Goal: Task Accomplishment & Management: Use online tool/utility

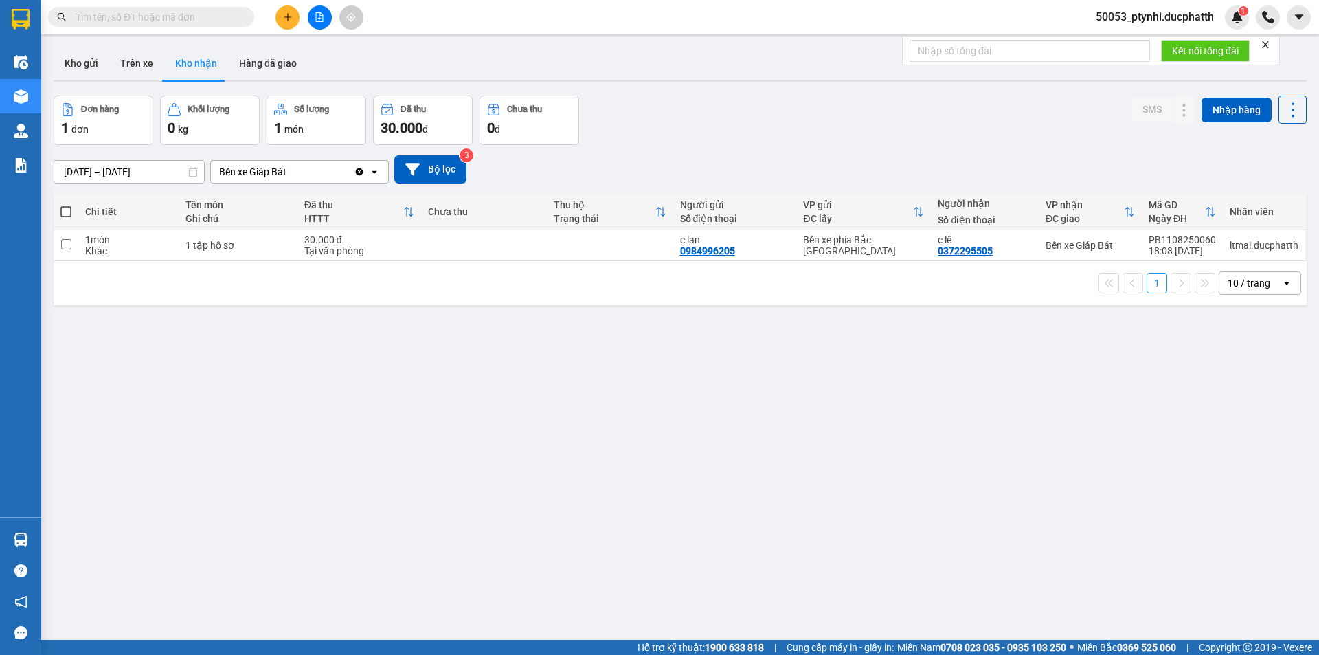
type input "1"
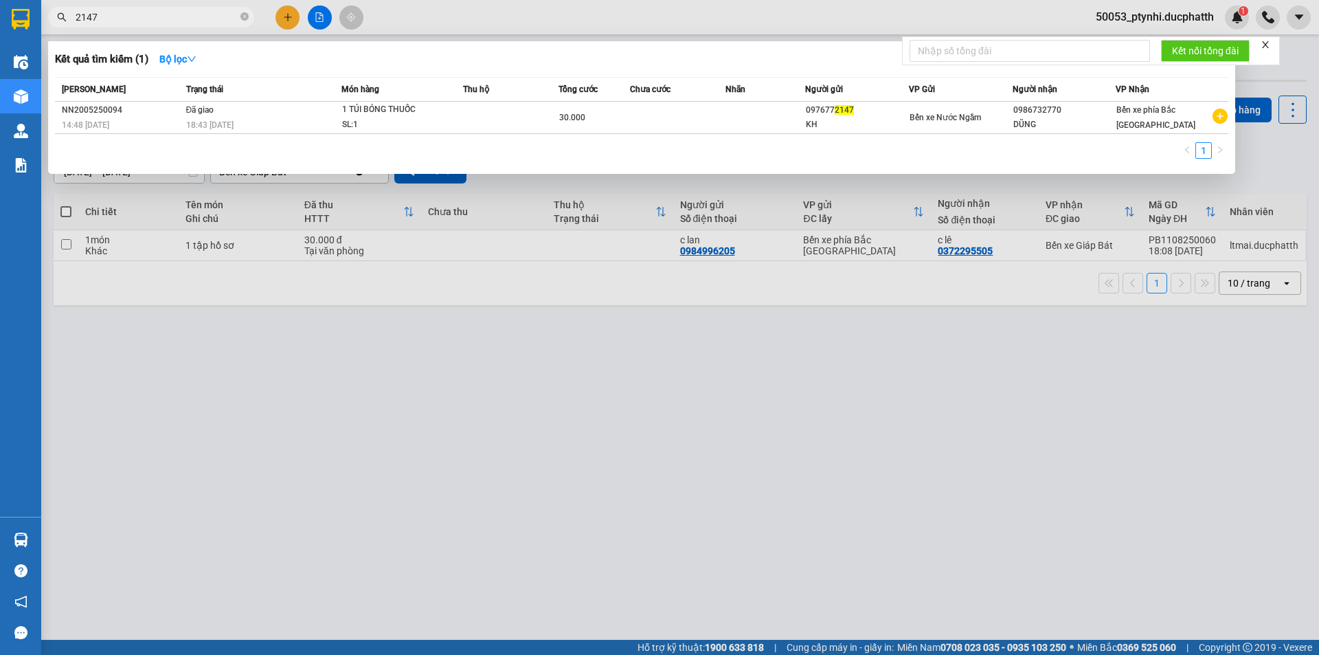
click at [212, 15] on input "2147" at bounding box center [157, 17] width 162 height 15
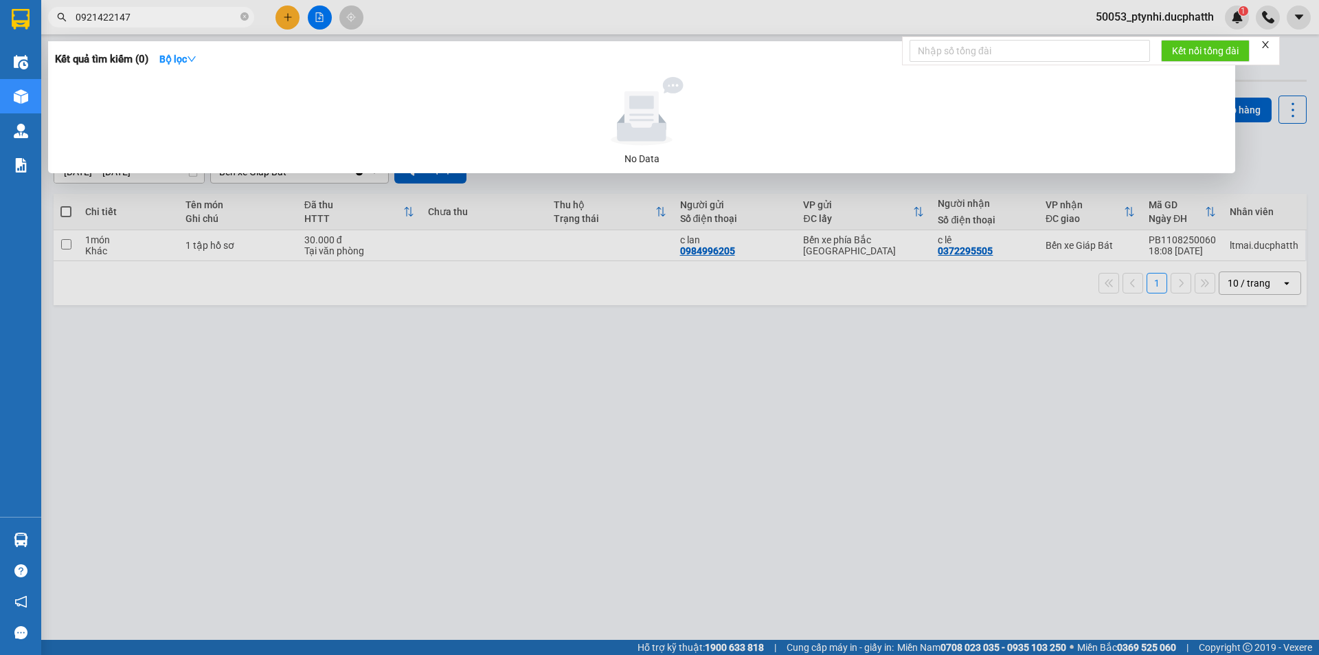
click at [120, 473] on div at bounding box center [659, 327] width 1319 height 655
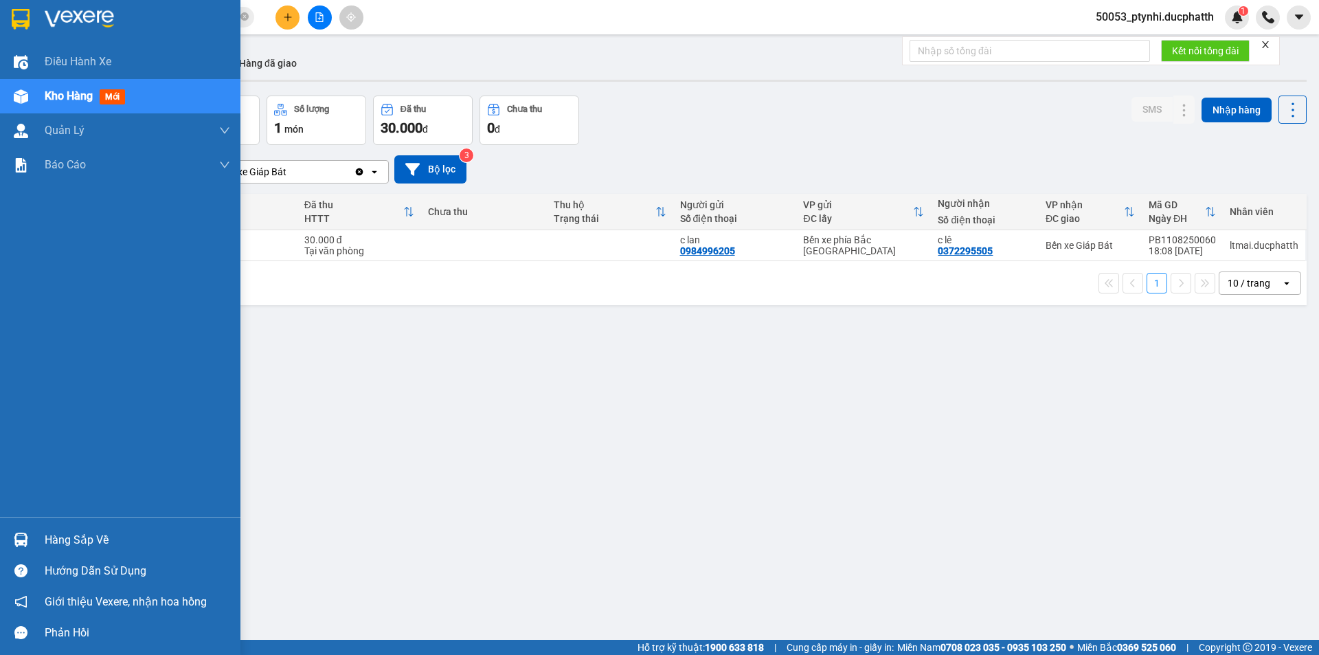
click at [3, 534] on div "Hàng sắp về" at bounding box center [120, 539] width 240 height 31
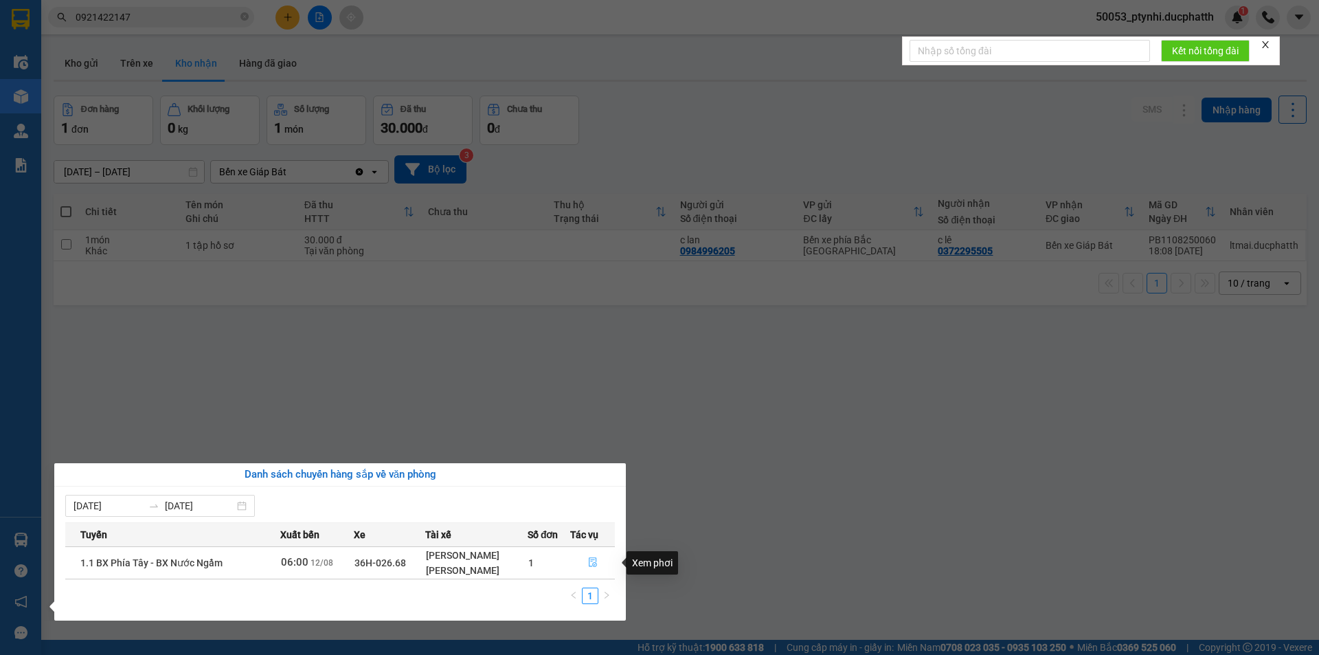
click at [589, 559] on icon "file-done" at bounding box center [593, 562] width 10 height 10
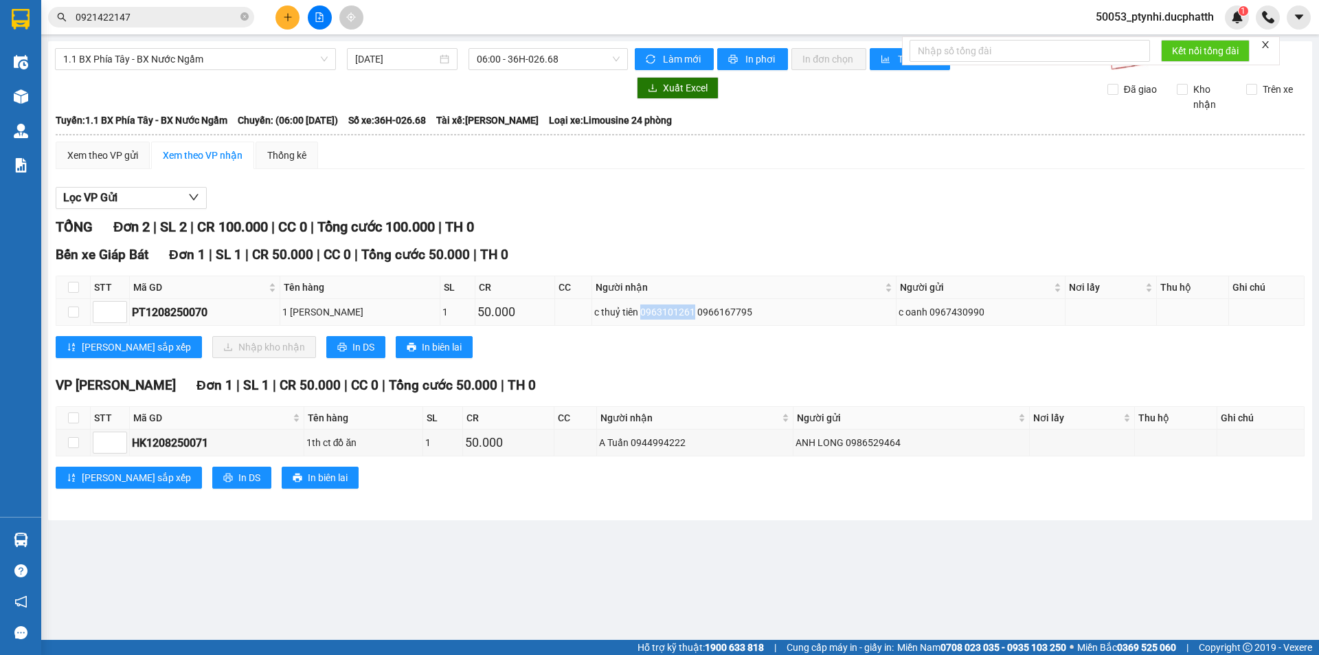
copy div "0963101261"
drag, startPoint x: 641, startPoint y: 311, endPoint x: 690, endPoint y: 317, distance: 49.9
click at [690, 317] on div "c thuỷ tiên 0963101261 0966167795" at bounding box center [744, 311] width 300 height 15
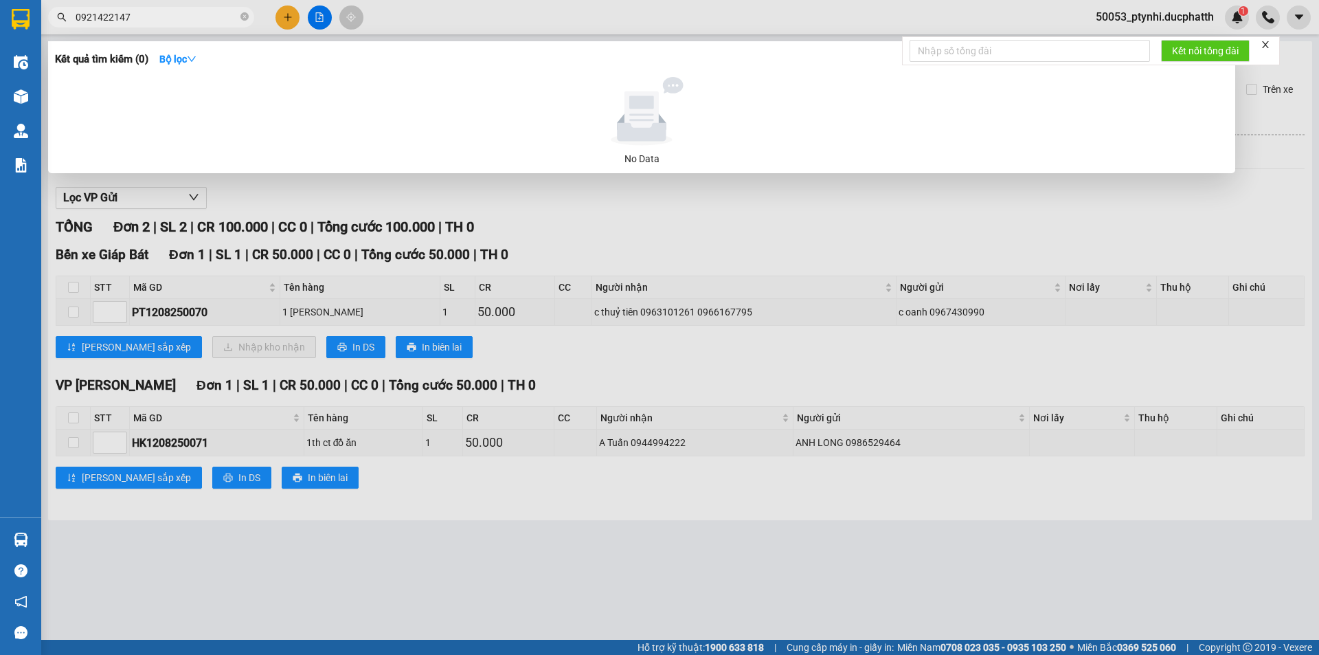
click at [196, 21] on input "0921422147" at bounding box center [157, 17] width 162 height 15
paste input "63101261"
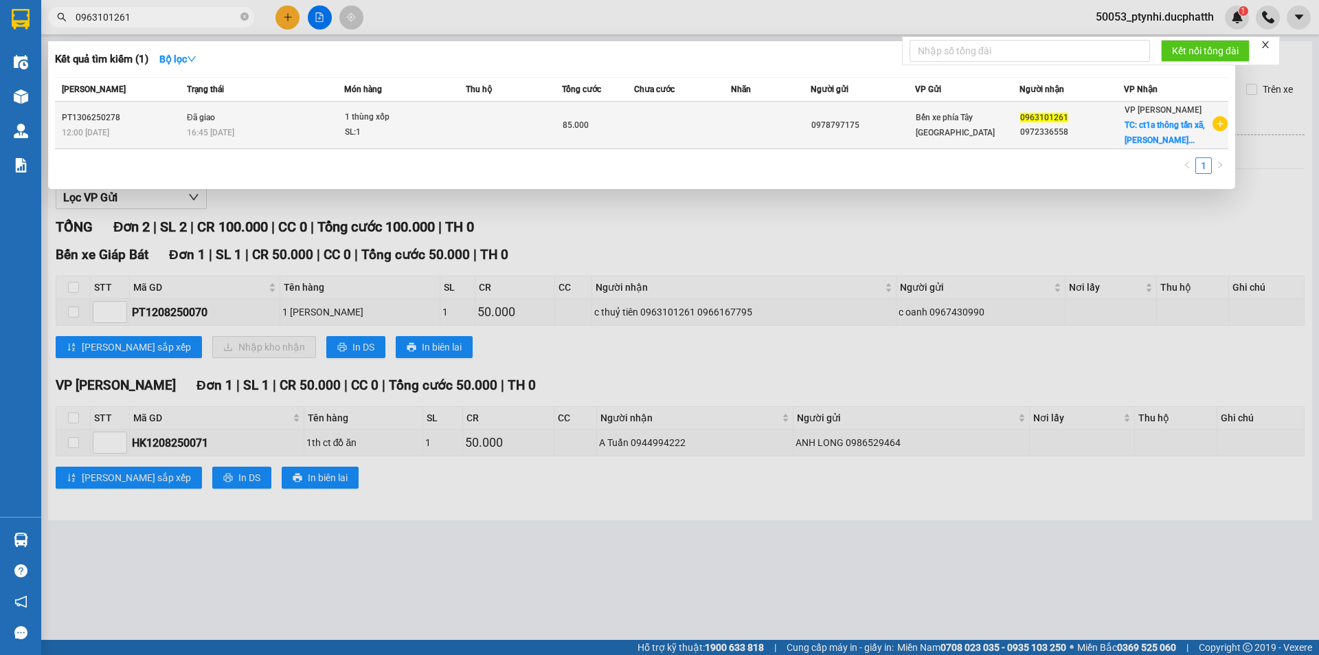
type input "0963101261"
click at [494, 125] on td at bounding box center [514, 125] width 96 height 47
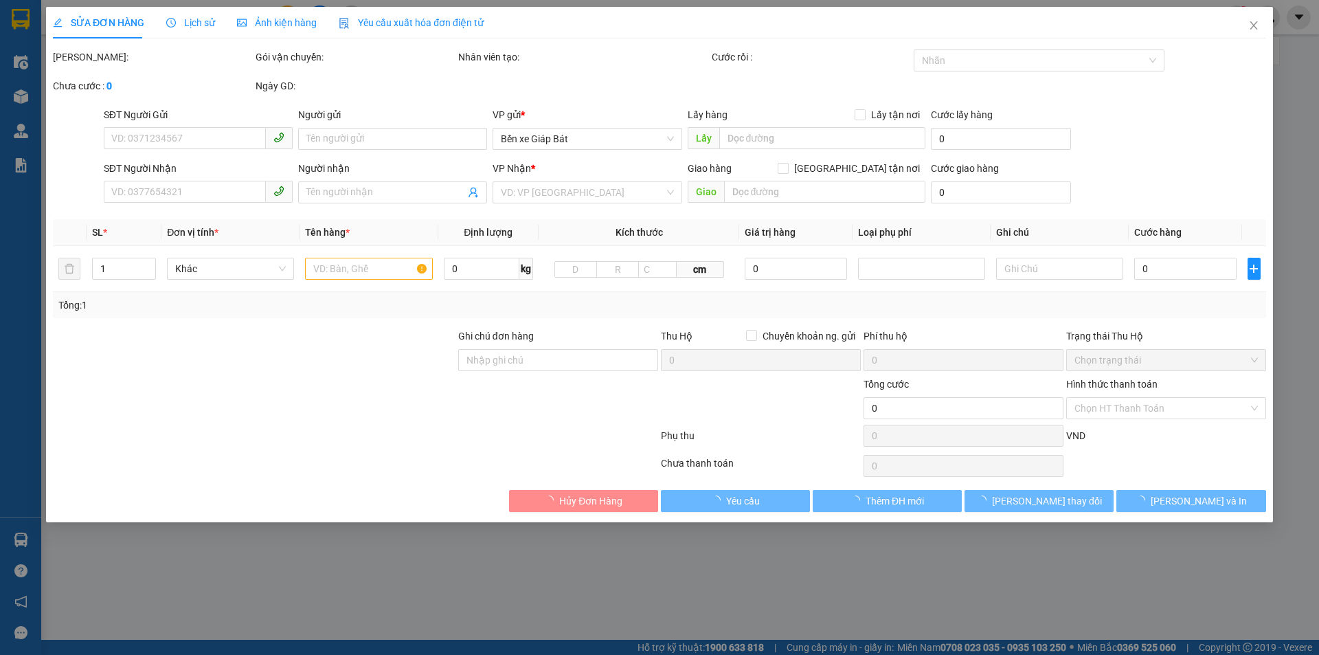
type input "0978797175"
type input "0963101261"
type input "0972336558"
checkbox input "true"
type input "ct1a thông tấn xã, [PERSON_NAME]"
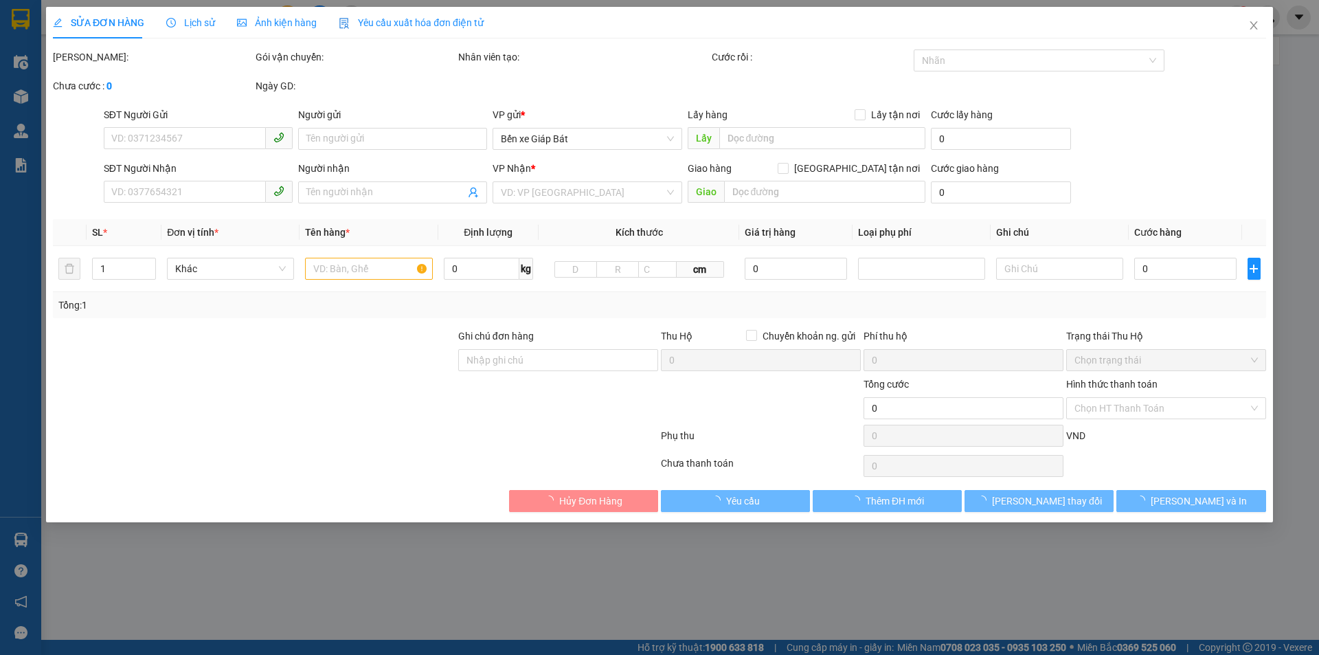
type input "32.000"
type input "85.000"
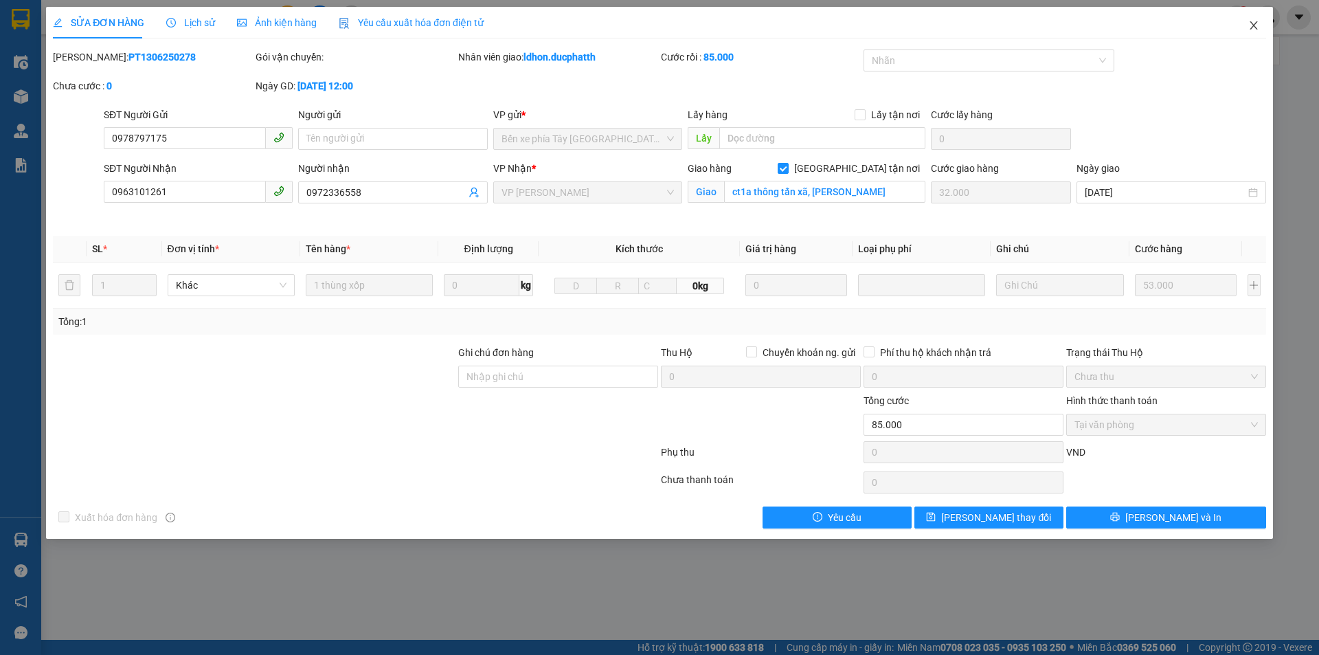
click at [1253, 29] on icon "close" at bounding box center [1253, 25] width 11 height 11
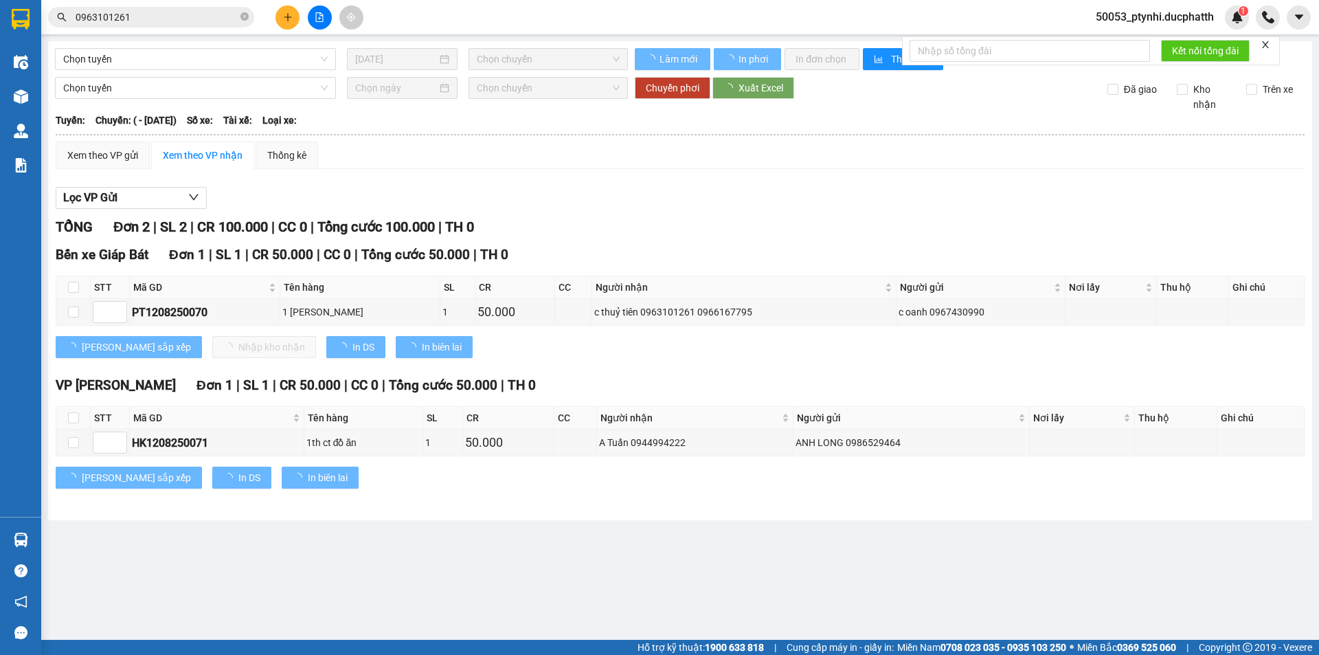
click at [142, 16] on input "0963101261" at bounding box center [157, 17] width 162 height 15
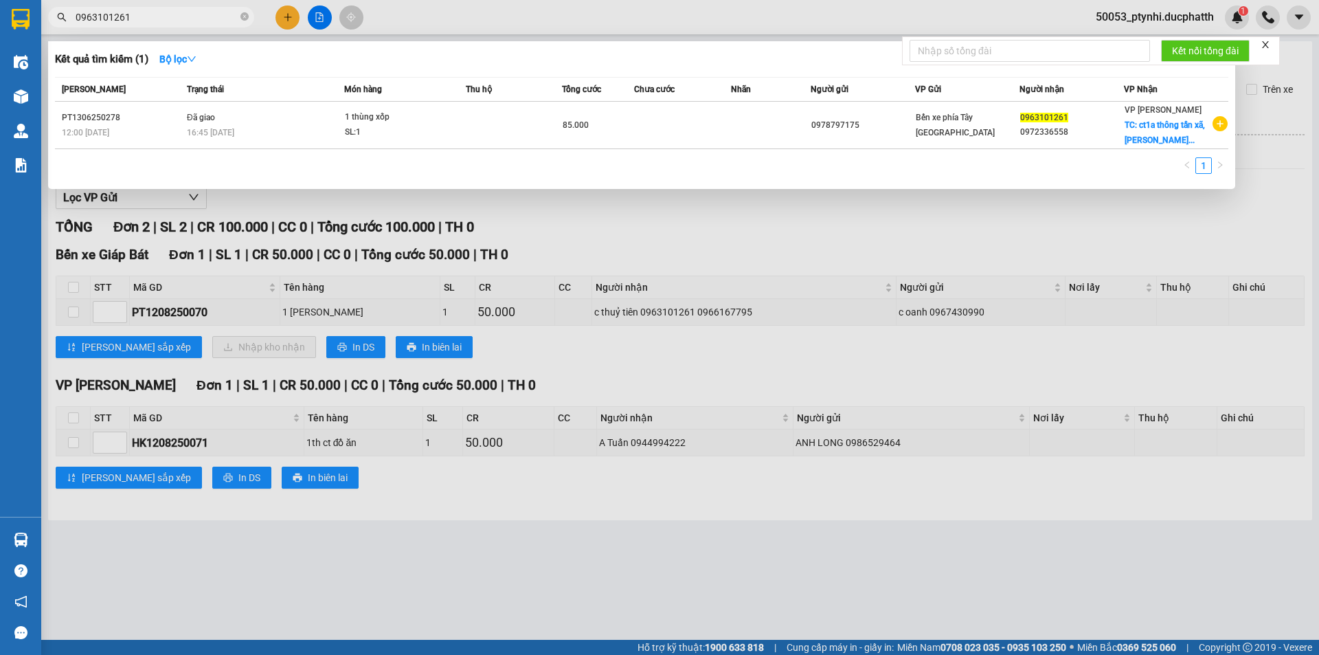
click at [778, 361] on div at bounding box center [659, 327] width 1319 height 655
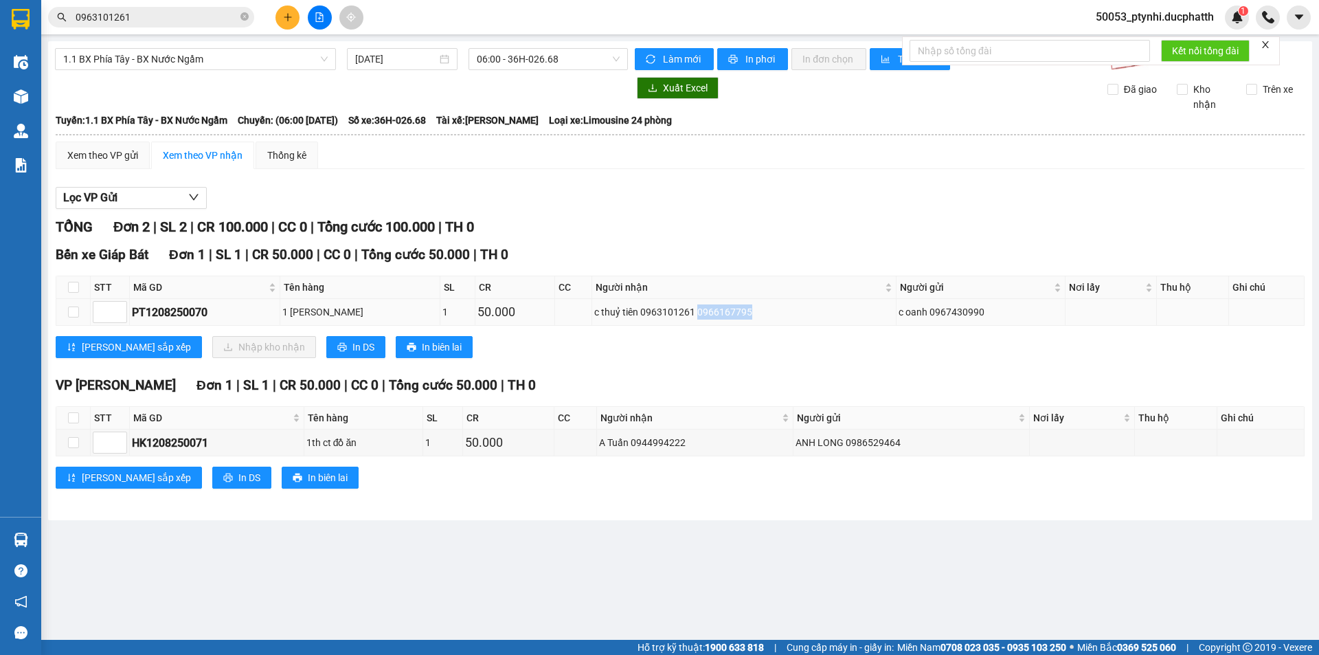
drag, startPoint x: 696, startPoint y: 310, endPoint x: 767, endPoint y: 310, distance: 71.5
click at [767, 310] on div "c thuỷ tiên 0963101261 0966167795" at bounding box center [744, 311] width 300 height 15
copy div "0966167795"
click at [171, 24] on input "0963101261" at bounding box center [157, 17] width 162 height 15
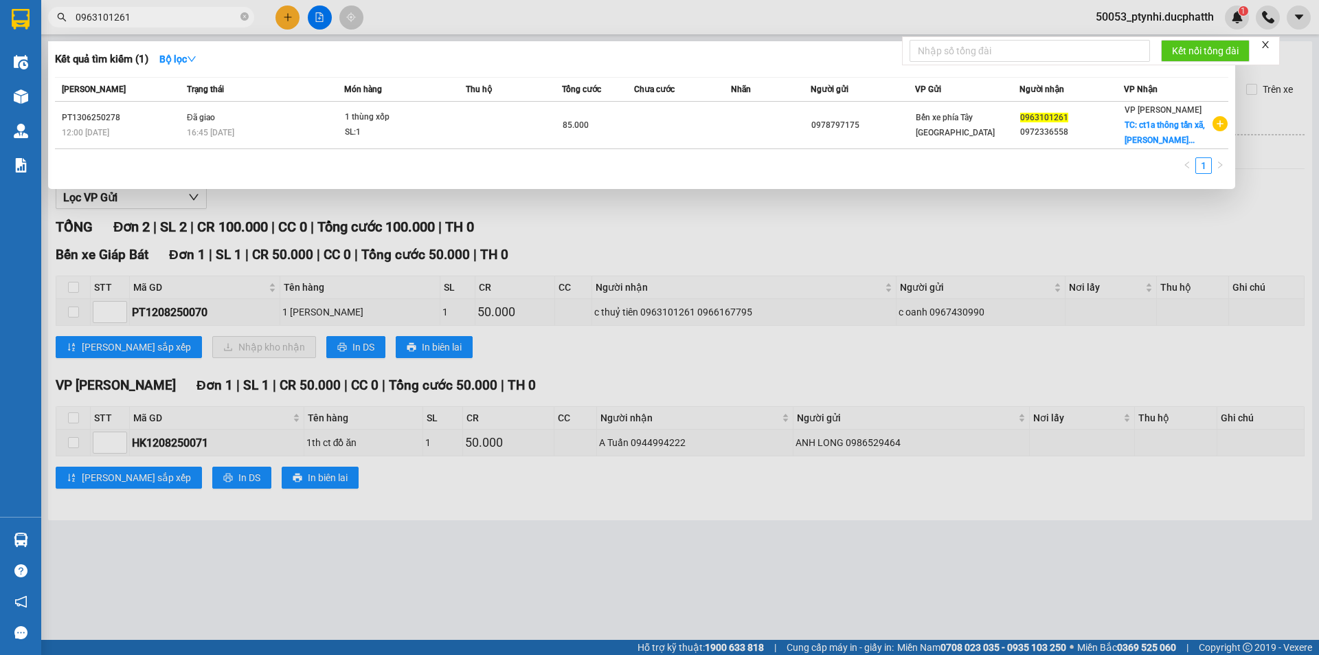
click at [171, 24] on input "0963101261" at bounding box center [157, 17] width 162 height 15
paste input "6167795"
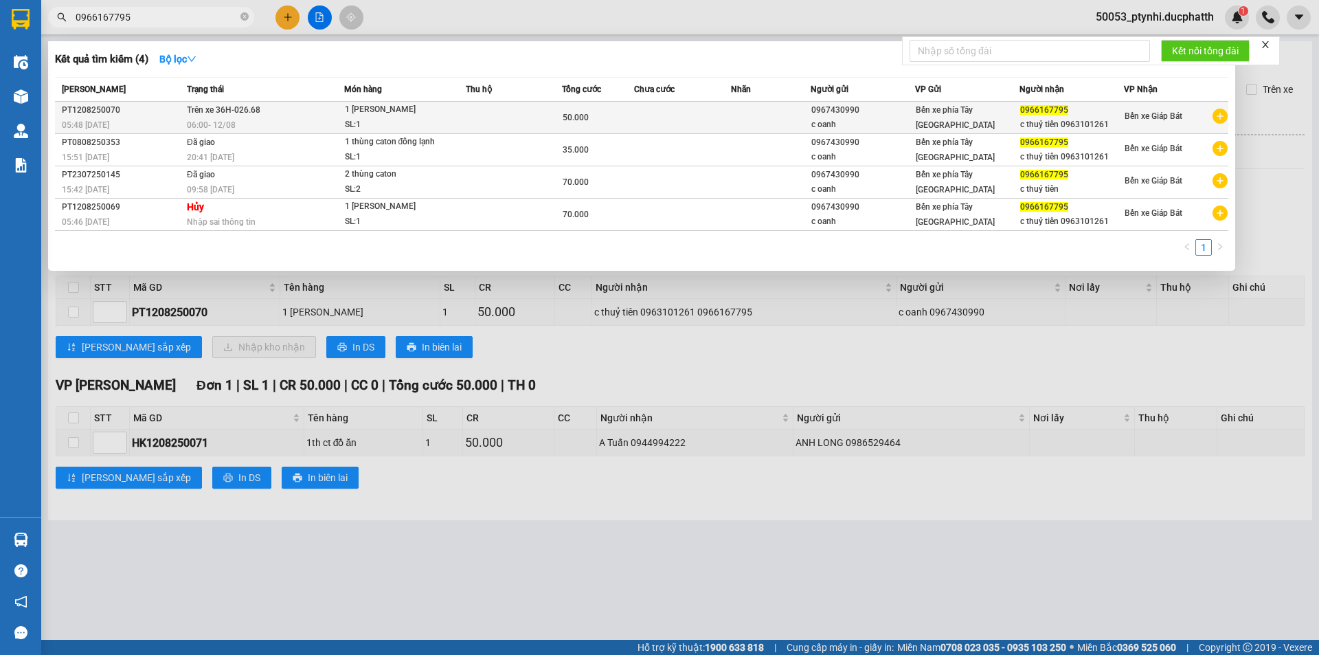
type input "0966167795"
click at [445, 117] on div "1 [PERSON_NAME]" at bounding box center [396, 109] width 103 height 15
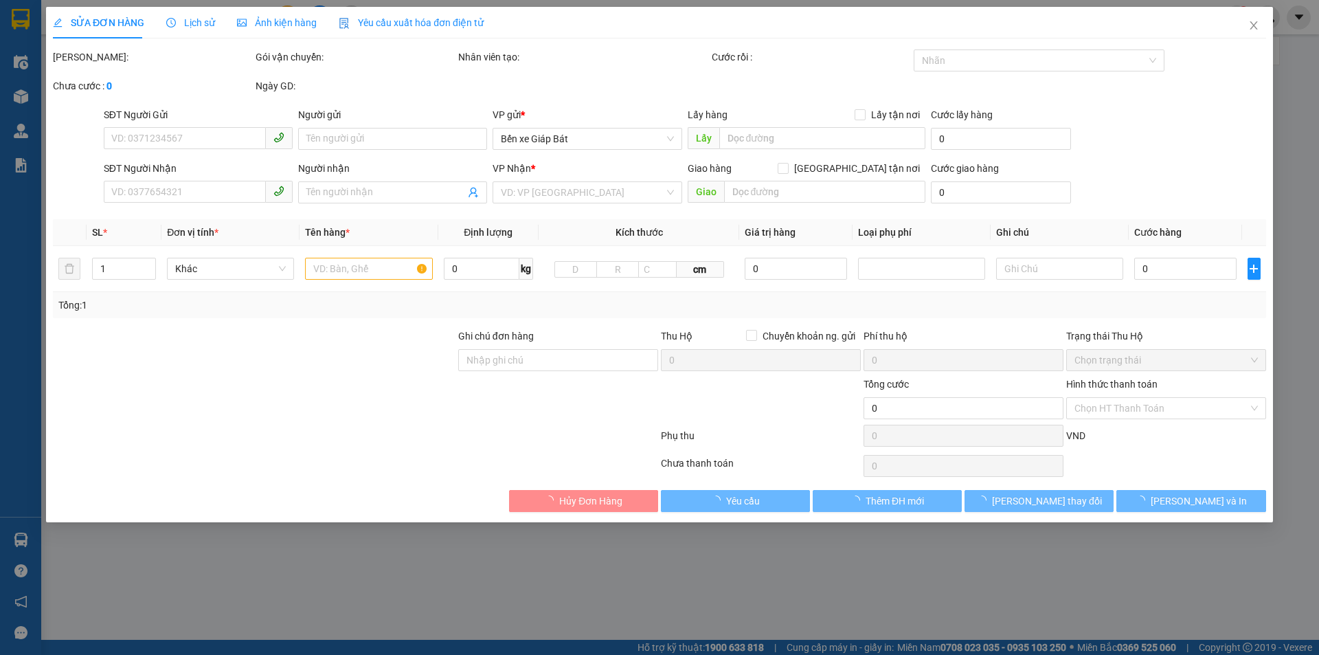
type input "0967430990"
type input "c oanh"
type input "0966167795"
type input "c thuỷ tiên 0963101261"
type input "CK 5:46 [DATE] NDUNG PHAN HUU DUC VTB CTY"
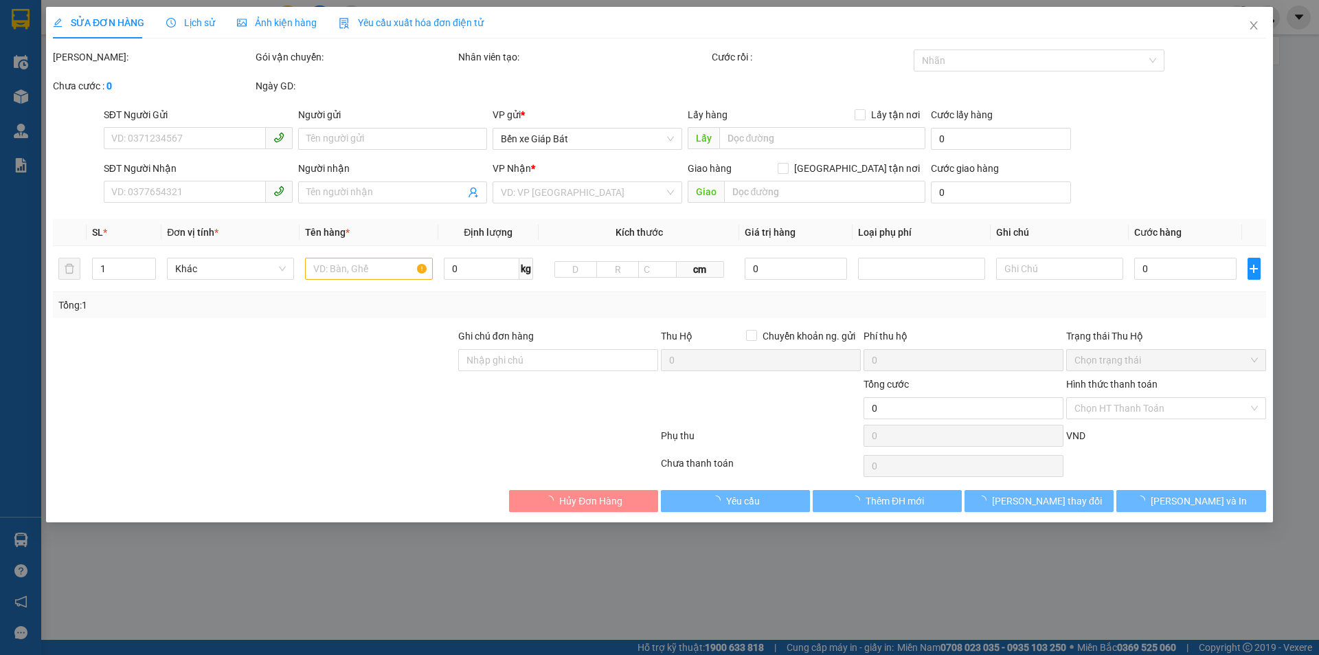
type input "50.000"
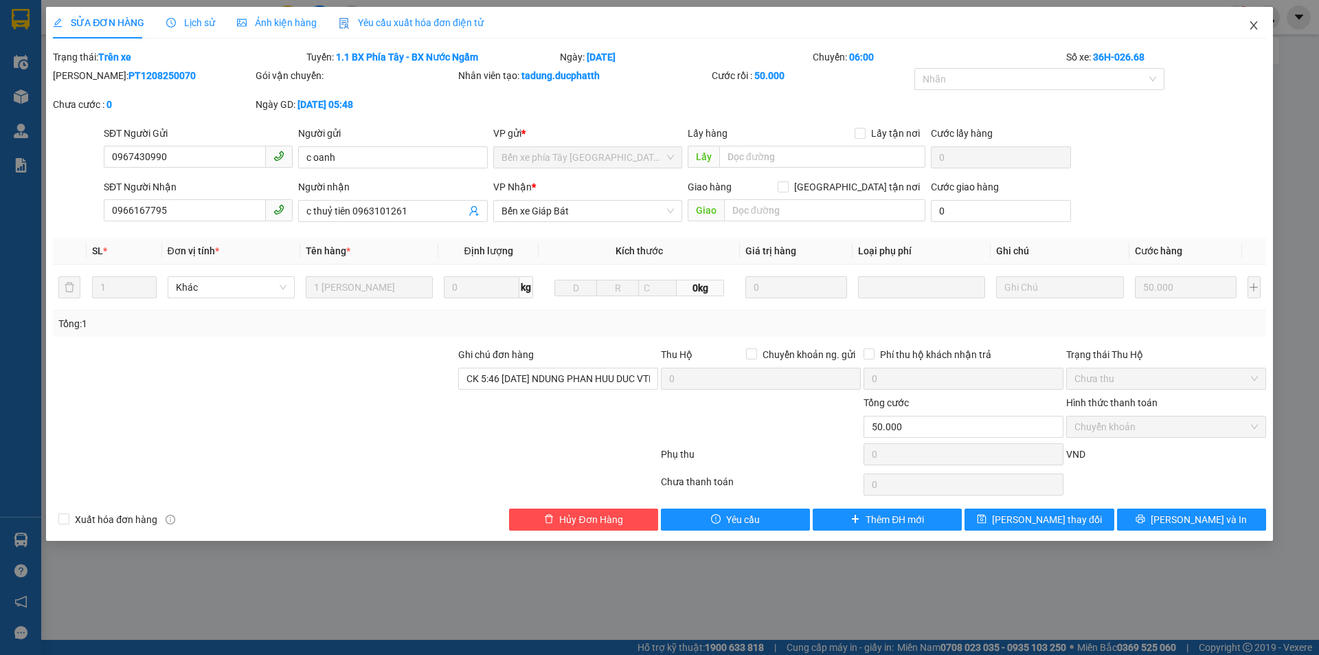
click at [1246, 20] on span "Close" at bounding box center [1254, 26] width 38 height 38
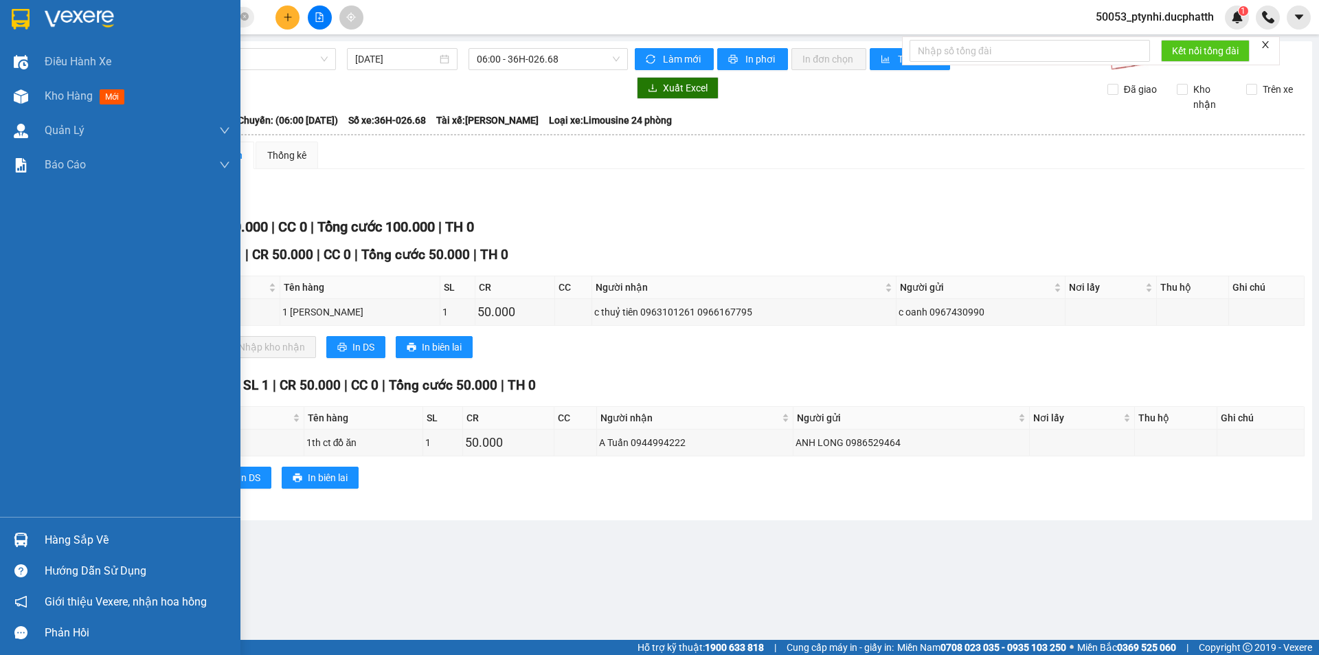
click at [47, 542] on div "Hàng sắp về" at bounding box center [138, 540] width 186 height 21
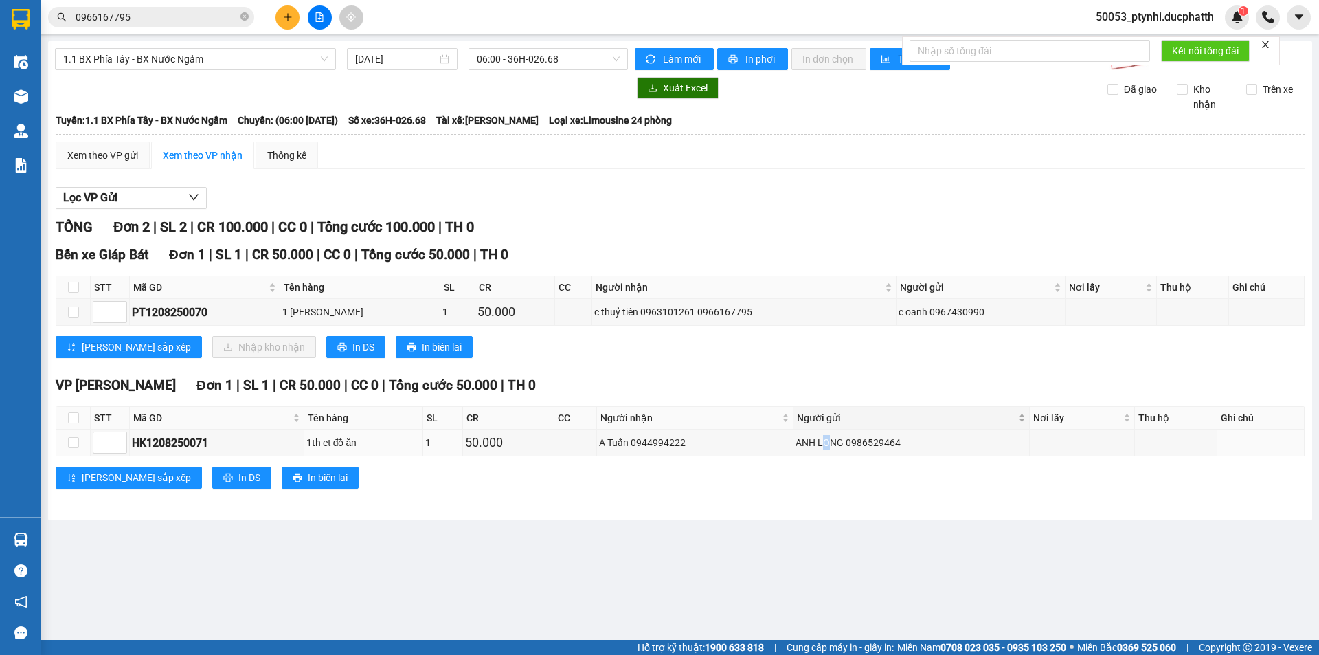
drag, startPoint x: 828, startPoint y: 431, endPoint x: 821, endPoint y: 425, distance: 8.8
click at [831, 432] on section "Kết quả tìm kiếm ( 4 ) Bộ lọc Mã ĐH Trạng thái Món hàng Thu hộ Tổng cước Chưa c…" at bounding box center [659, 327] width 1319 height 655
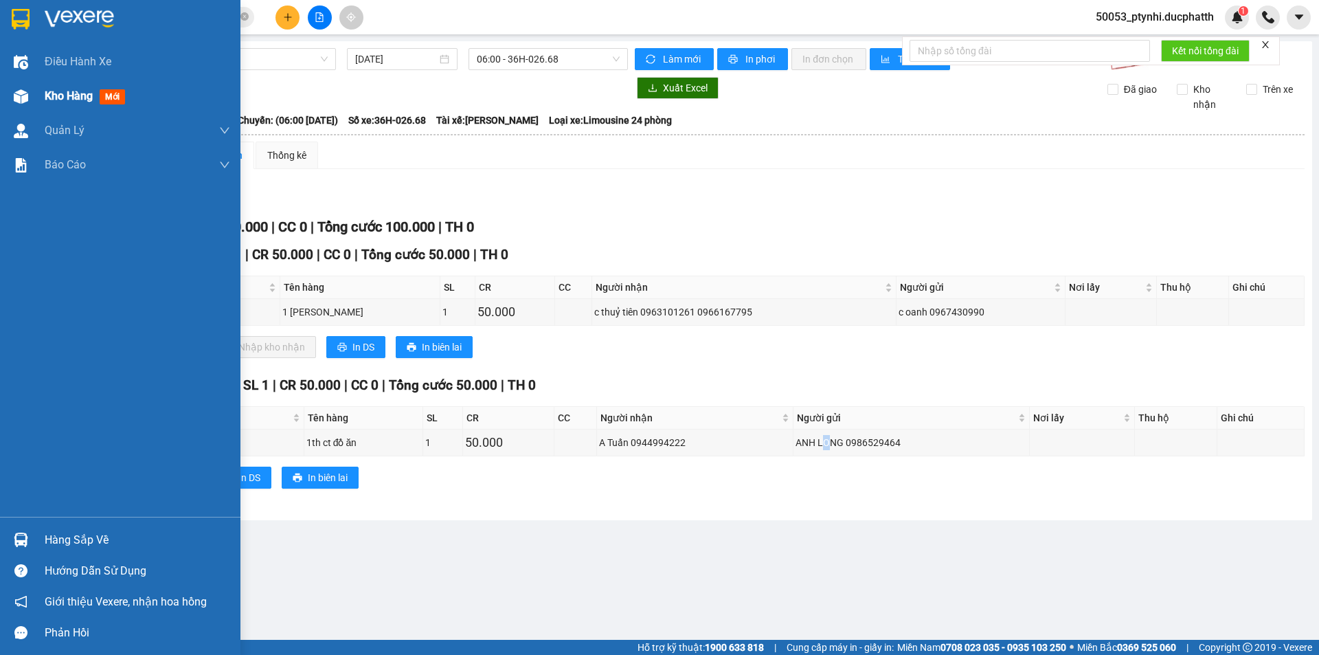
click at [27, 100] on img at bounding box center [21, 96] width 14 height 14
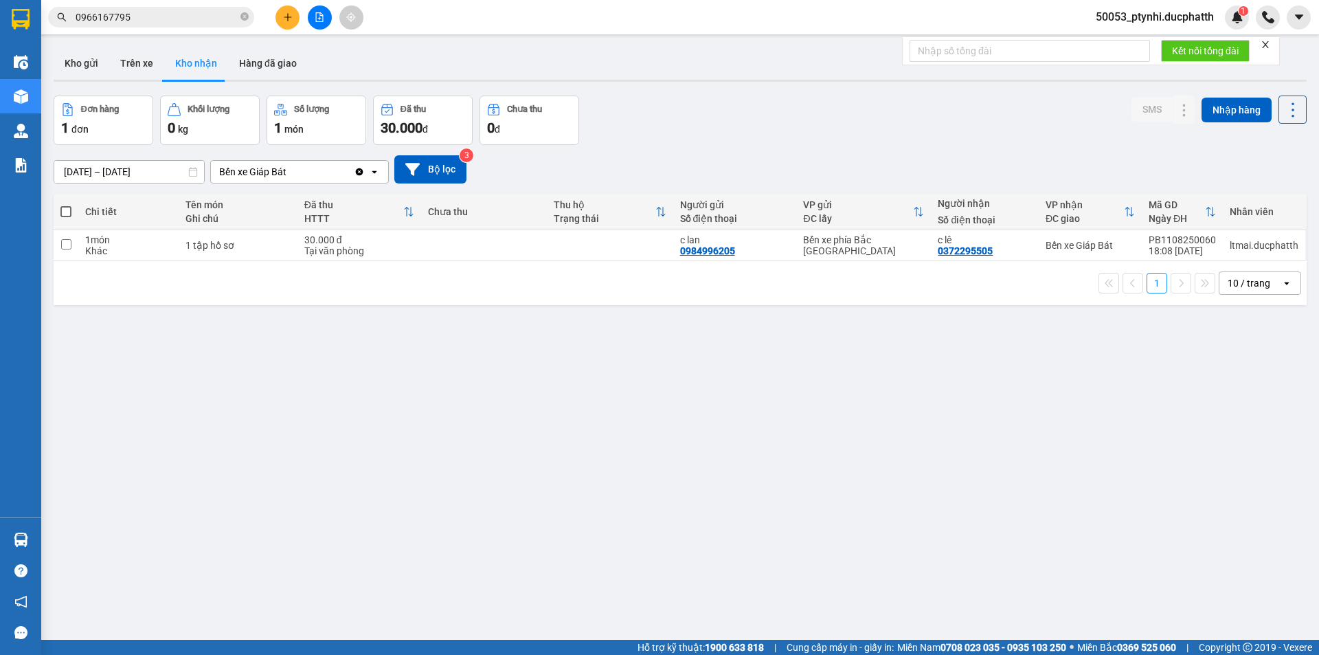
click at [585, 426] on div "ver 1.8.137 Kho gửi Trên xe Kho nhận Hàng đã giao Đơn hàng 1 đơn Khối lượng 0 k…" at bounding box center [680, 368] width 1264 height 655
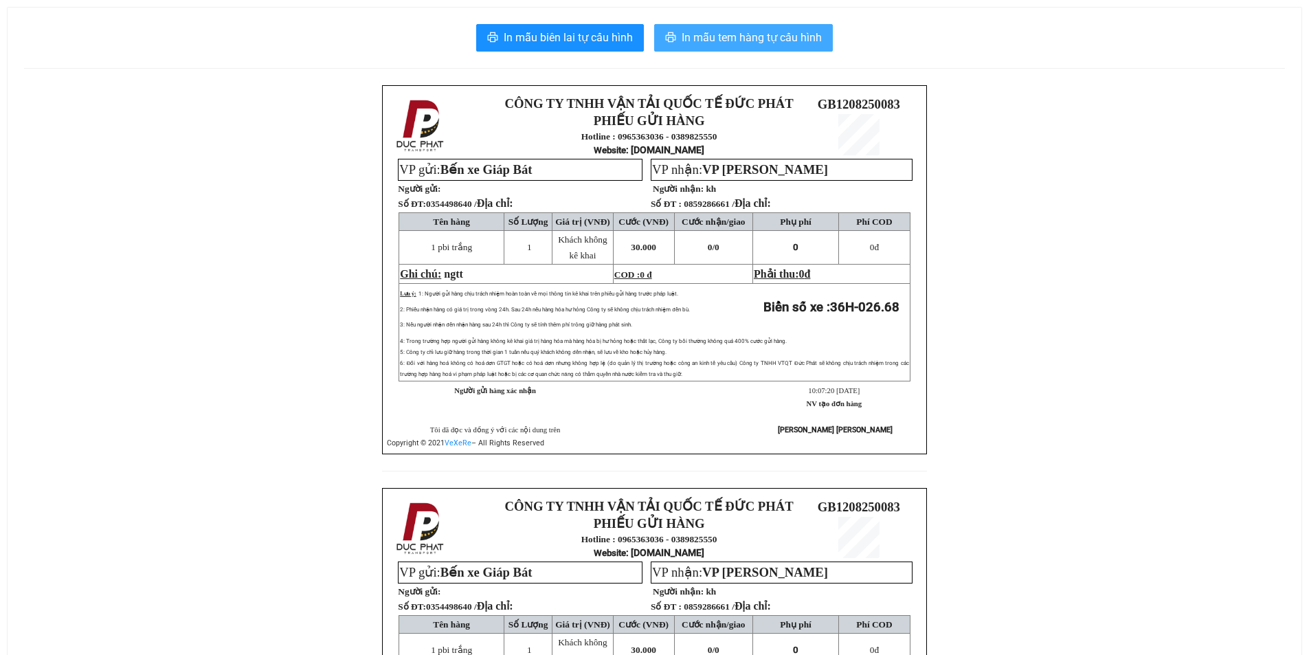
click at [756, 36] on span "In mẫu tem hàng tự cấu hình" at bounding box center [752, 37] width 140 height 17
